Goal: Transaction & Acquisition: Download file/media

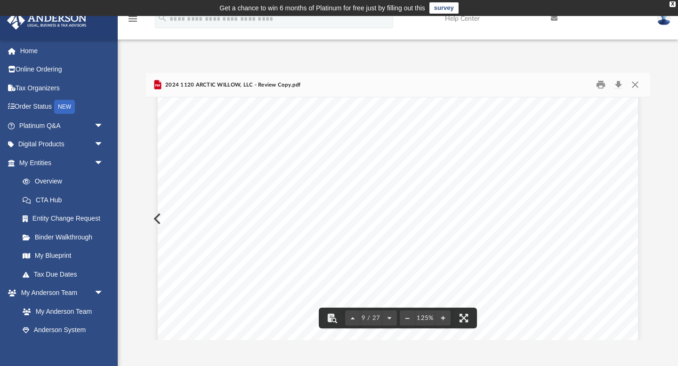
scroll to position [5194, 0]
click at [623, 84] on button "Download" at bounding box center [618, 85] width 17 height 15
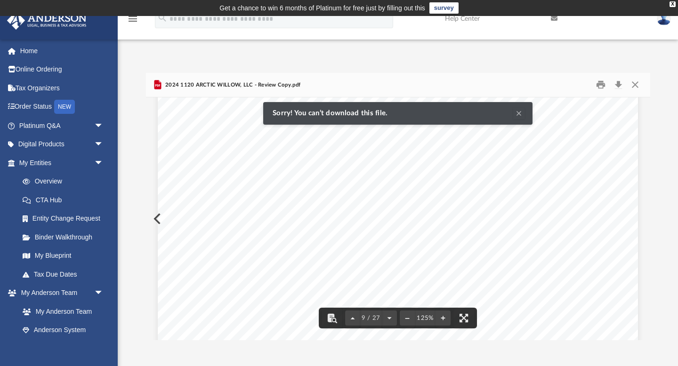
click at [534, 66] on div "Difficulty viewing your box folder? You can also access your account directly o…" at bounding box center [398, 197] width 560 height 288
click at [520, 114] on div "426340 [DATE] REVIEW COPY [PERSON_NAME] GLOBAL BUSINESS GROUP, LLC [STREET_ADDR…" at bounding box center [398, 218] width 504 height 243
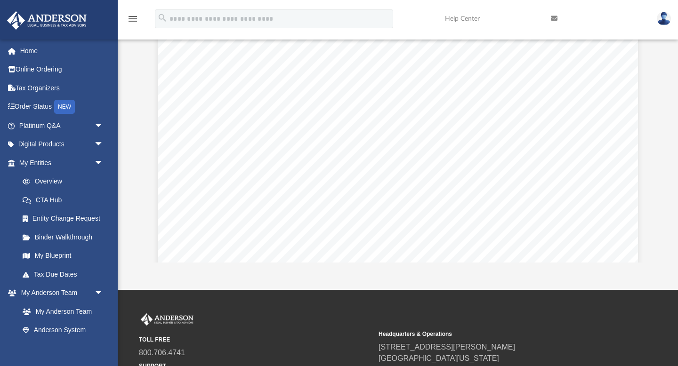
scroll to position [1592, 0]
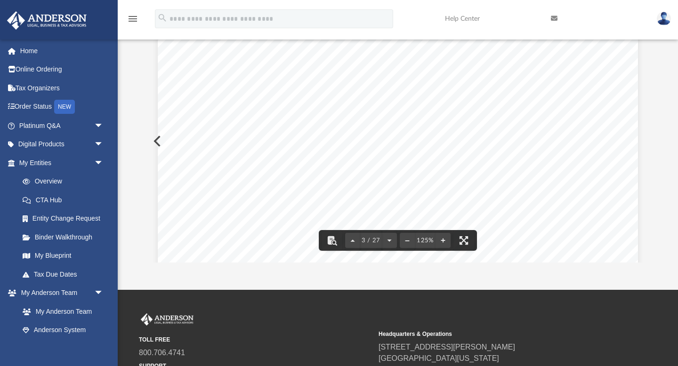
click at [162, 99] on div "REVIEW COPY [DATE] ARCTIC WILLOW, LLC [STREET_ADDRESS][PERSON_NAME] ARCTIC WILL…" at bounding box center [398, 16] width 480 height 621
click at [157, 140] on button "Preview" at bounding box center [156, 141] width 21 height 26
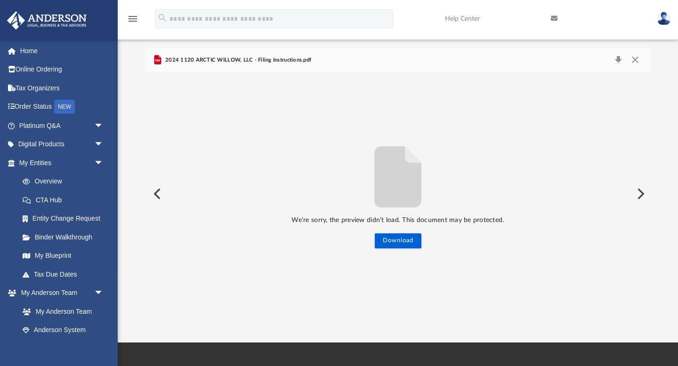
scroll to position [0, 0]
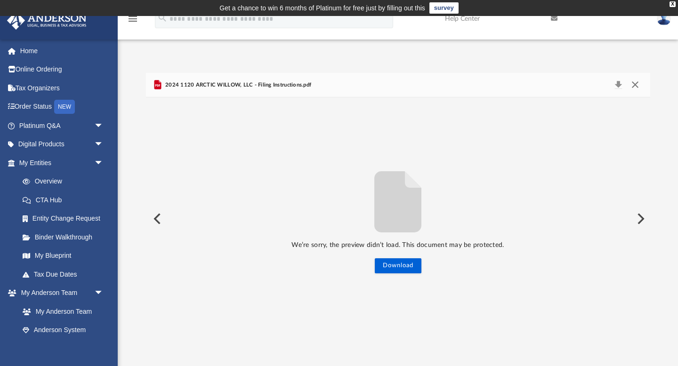
click at [634, 88] on button "Close" at bounding box center [634, 85] width 17 height 13
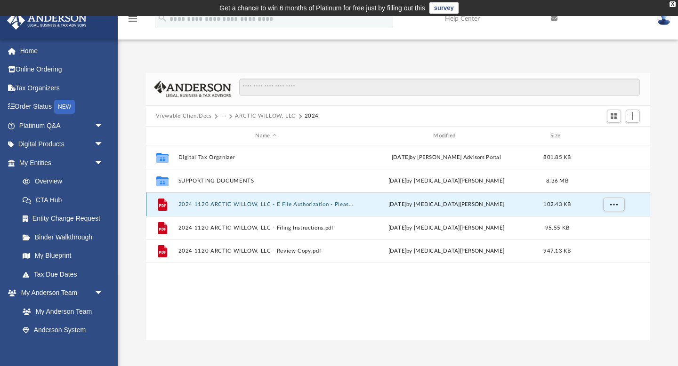
click at [325, 204] on button "2024 1120 ARCTIC WILLOW, LLC - E File Authorization - Please sign.pdf" at bounding box center [266, 204] width 176 height 6
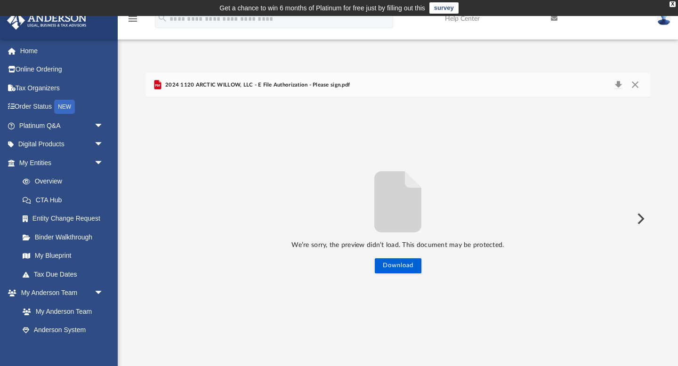
click at [377, 94] on div "2024 1120 ARCTIC WILLOW, LLC - E File Authorization - Please sign.pdf" at bounding box center [398, 85] width 504 height 25
click at [328, 83] on span "2024 1120 ARCTIC WILLOW, LLC - E File Authorization - Please sign.pdf" at bounding box center [256, 85] width 187 height 8
click at [338, 86] on span "2024 1120 ARCTIC WILLOW, LLC - E File Authorization - Please sign.pdf" at bounding box center [256, 85] width 187 height 8
click at [166, 85] on span "2024 1120 ARCTIC WILLOW, LLC - E File Authorization - Please sign.pdf" at bounding box center [256, 85] width 187 height 8
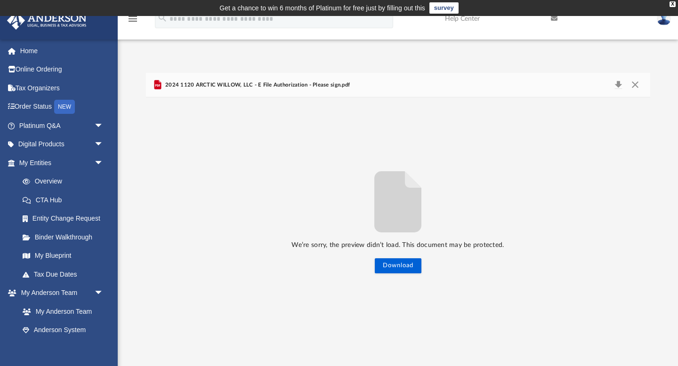
click at [166, 84] on span "2024 1120 ARCTIC WILLOW, LLC - E File Authorization - Please sign.pdf" at bounding box center [256, 85] width 187 height 8
click at [637, 85] on button "Close" at bounding box center [634, 85] width 17 height 13
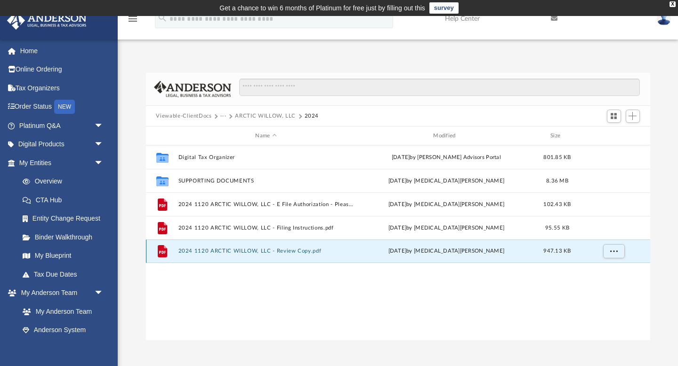
click at [292, 253] on button "2024 1120 ARCTIC WILLOW, LLC - Review Copy.pdf" at bounding box center [266, 251] width 176 height 6
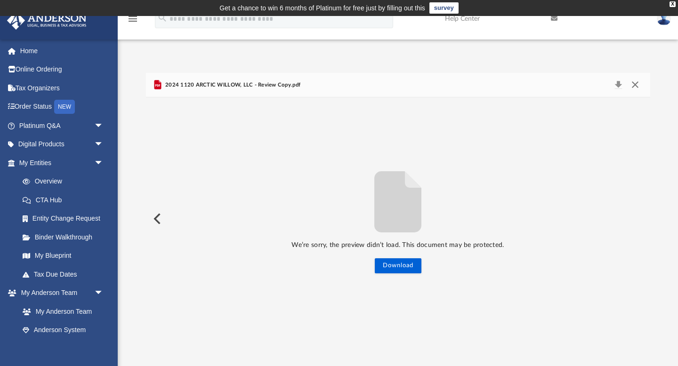
click at [635, 88] on button "Close" at bounding box center [634, 85] width 17 height 13
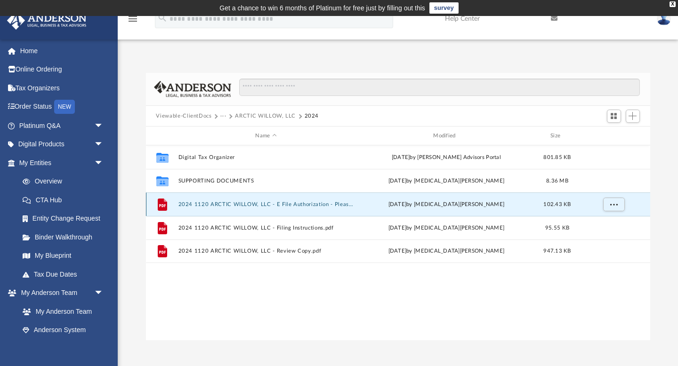
click at [295, 204] on button "2024 1120 ARCTIC WILLOW, LLC - E File Authorization - Please sign.pdf" at bounding box center [266, 204] width 176 height 6
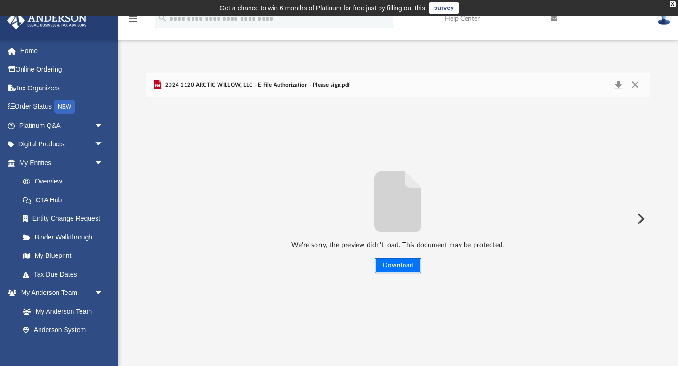
click at [389, 266] on button "Download" at bounding box center [398, 265] width 47 height 15
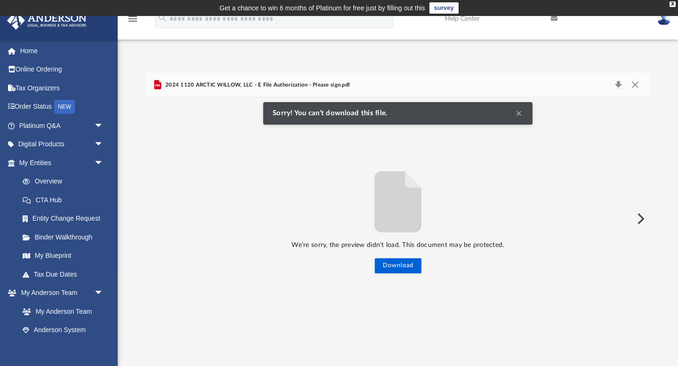
click at [419, 181] on icon "File preview" at bounding box center [397, 201] width 75 height 75
click at [639, 219] on button "Preview" at bounding box center [639, 219] width 21 height 26
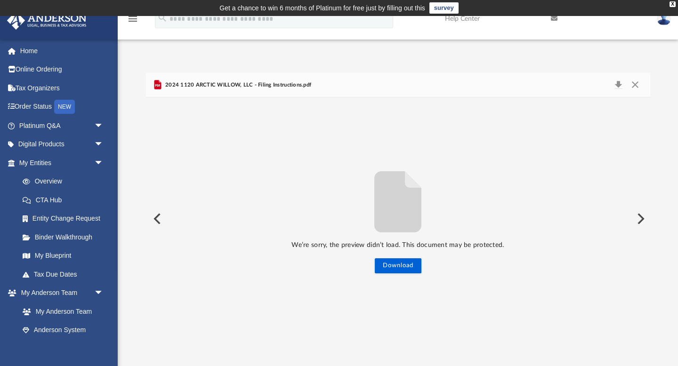
click at [234, 93] on div "2024 1120 ARCTIC WILLOW, LLC - Filing Instructions.pdf" at bounding box center [398, 85] width 504 height 25
click at [234, 87] on span "2024 1120 ARCTIC WILLOW, LLC - Filing Instructions.pdf" at bounding box center [237, 85] width 148 height 8
click at [381, 229] on icon "File preview" at bounding box center [397, 201] width 47 height 61
click at [392, 264] on button "Download" at bounding box center [398, 265] width 47 height 15
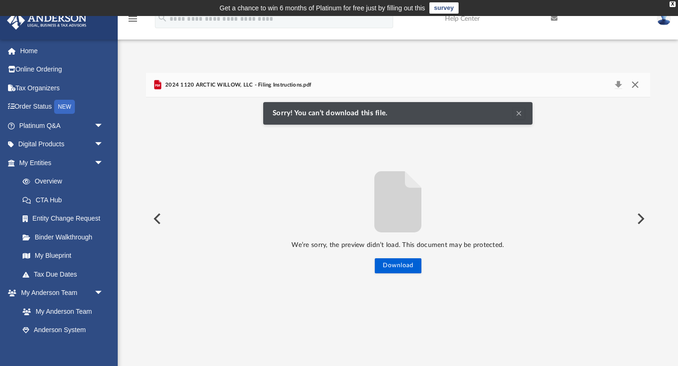
click at [636, 84] on button "Close" at bounding box center [634, 85] width 17 height 13
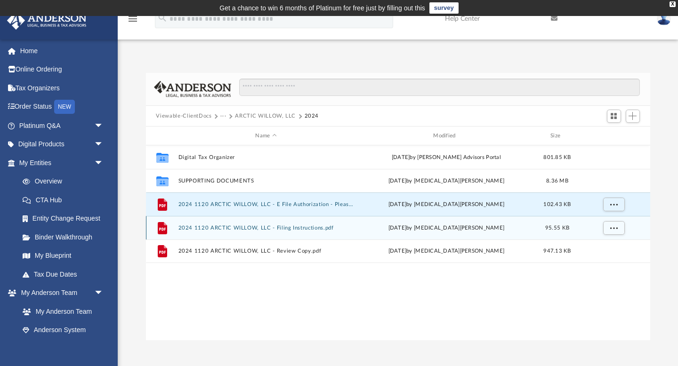
click at [301, 227] on button "2024 1120 ARCTIC WILLOW, LLC - Filing Instructions.pdf" at bounding box center [266, 228] width 176 height 6
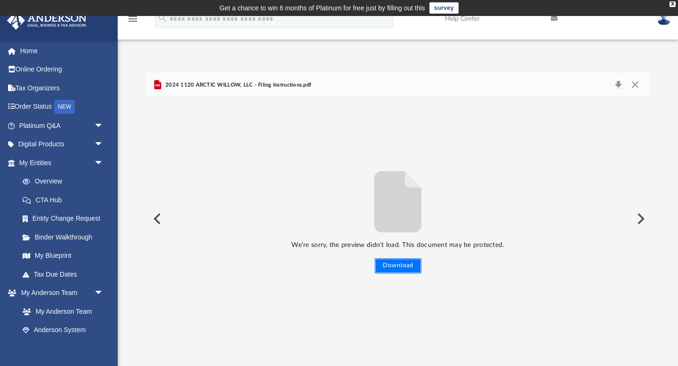
click at [384, 271] on button "Download" at bounding box center [398, 265] width 47 height 15
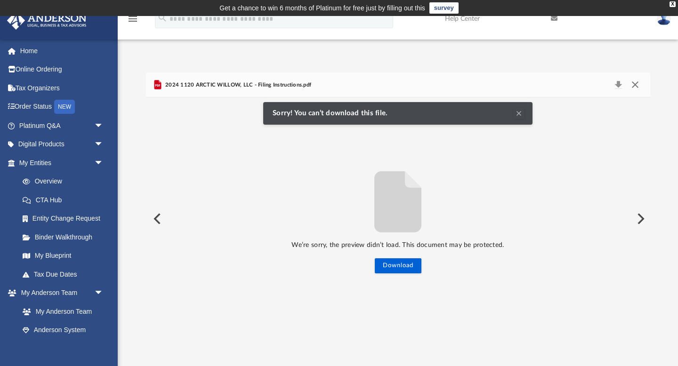
click at [635, 84] on button "Close" at bounding box center [634, 85] width 17 height 13
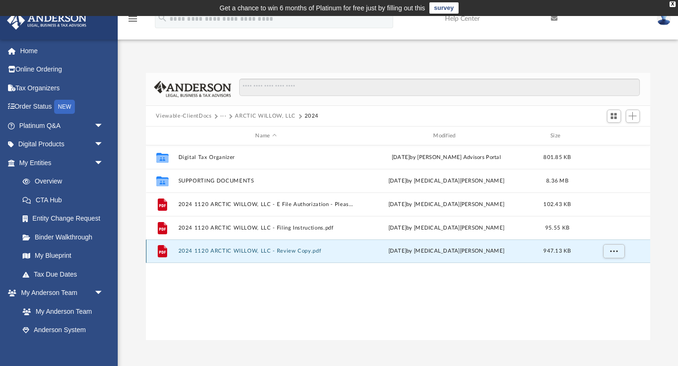
click at [310, 252] on button "2024 1120 ARCTIC WILLOW, LLC - Review Copy.pdf" at bounding box center [266, 251] width 176 height 6
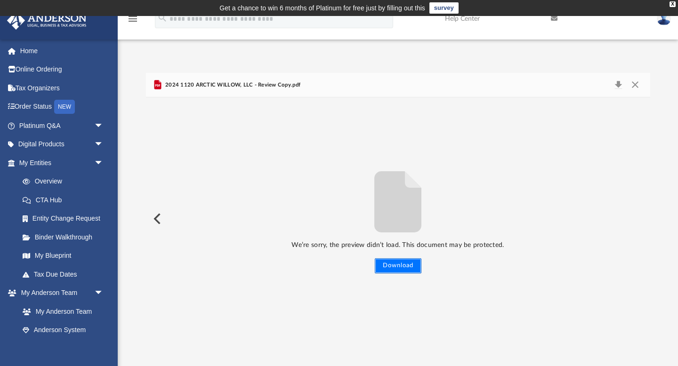
click at [390, 269] on button "Download" at bounding box center [398, 265] width 47 height 15
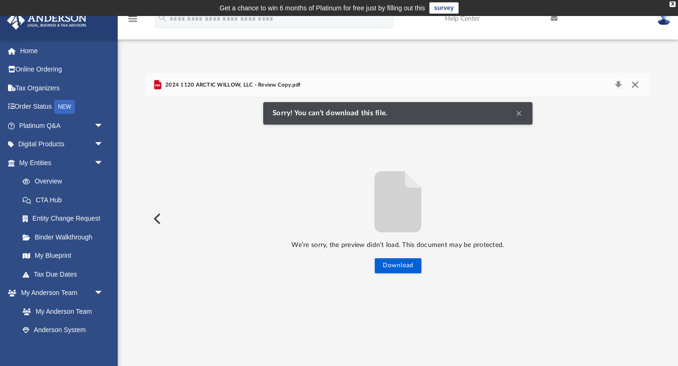
click at [633, 86] on button "Close" at bounding box center [634, 85] width 17 height 13
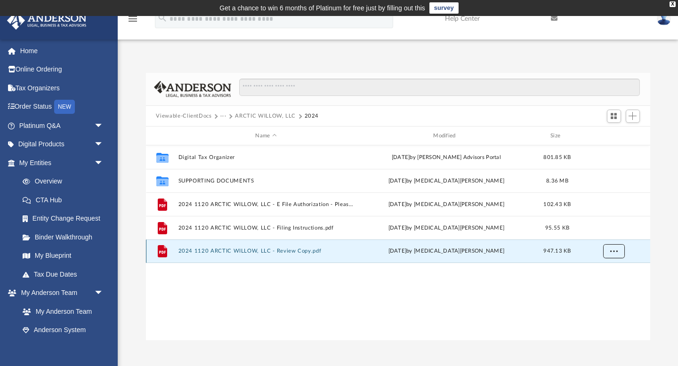
click at [617, 256] on button "More options" at bounding box center [613, 251] width 22 height 14
click at [608, 280] on ul "Preview Download" at bounding box center [604, 280] width 38 height 40
click at [600, 287] on li "Download" at bounding box center [604, 285] width 27 height 10
click at [614, 253] on span "More options" at bounding box center [613, 250] width 8 height 5
click at [601, 272] on li "Preview" at bounding box center [604, 270] width 27 height 10
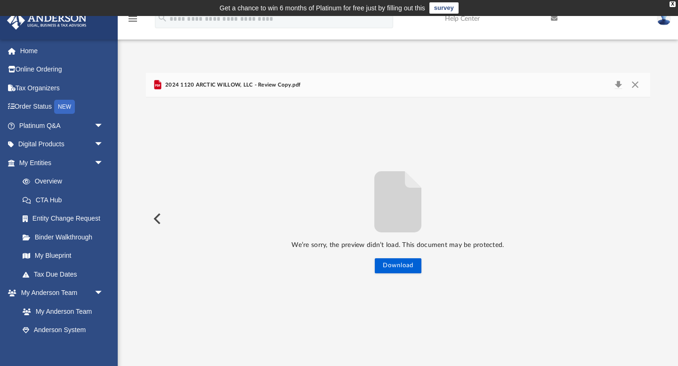
click at [161, 219] on button "Preview" at bounding box center [156, 219] width 21 height 26
click at [641, 80] on button "Close" at bounding box center [634, 85] width 17 height 13
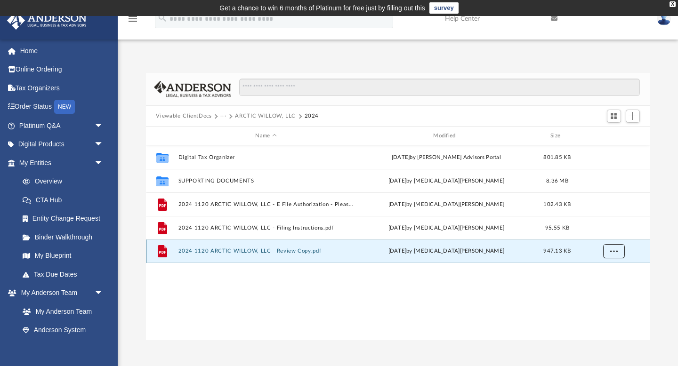
click at [609, 252] on button "More options" at bounding box center [613, 251] width 22 height 14
click at [602, 284] on li "Download" at bounding box center [604, 285] width 27 height 10
